Goal: Register for event/course

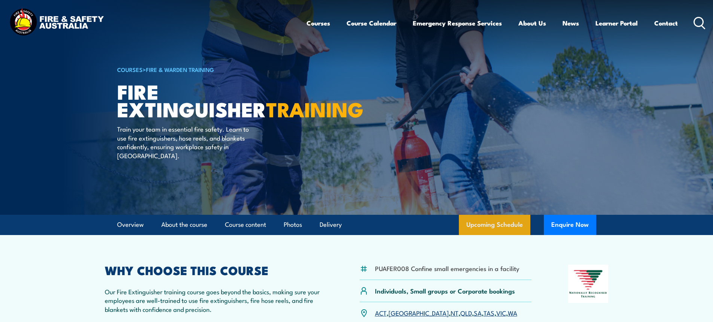
click at [492, 221] on link "Upcoming Schedule" at bounding box center [495, 225] width 72 height 20
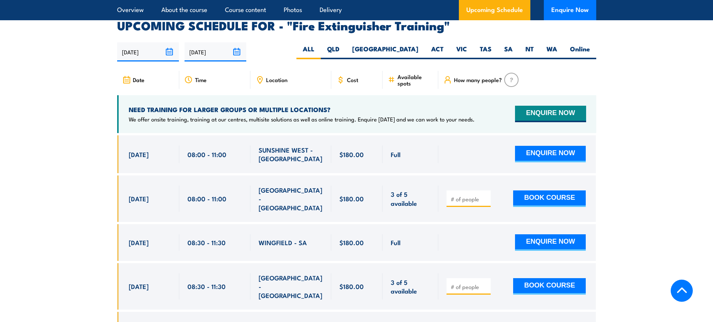
scroll to position [1257, 0]
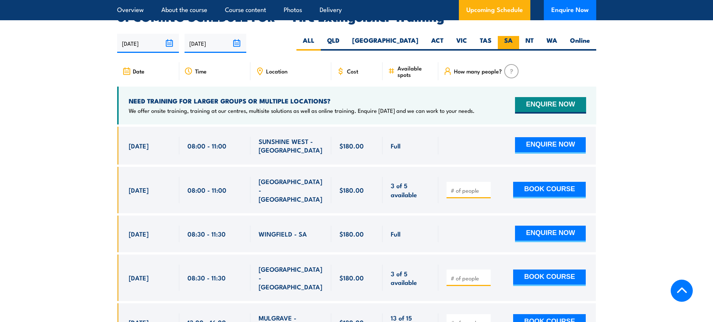
click at [505, 36] on label "SA" at bounding box center [508, 43] width 21 height 15
click at [513, 36] on input "SA" at bounding box center [515, 38] width 5 height 5
radio input "true"
